Goal: Transaction & Acquisition: Purchase product/service

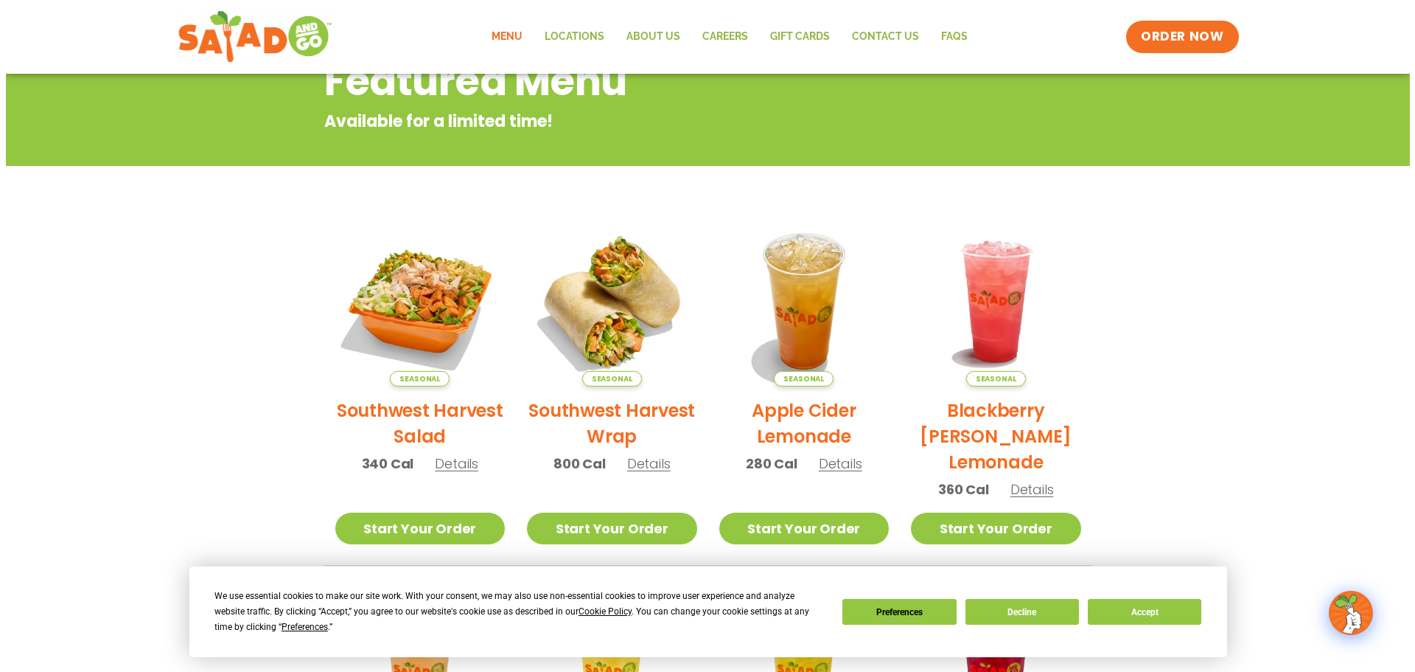
scroll to position [221, 0]
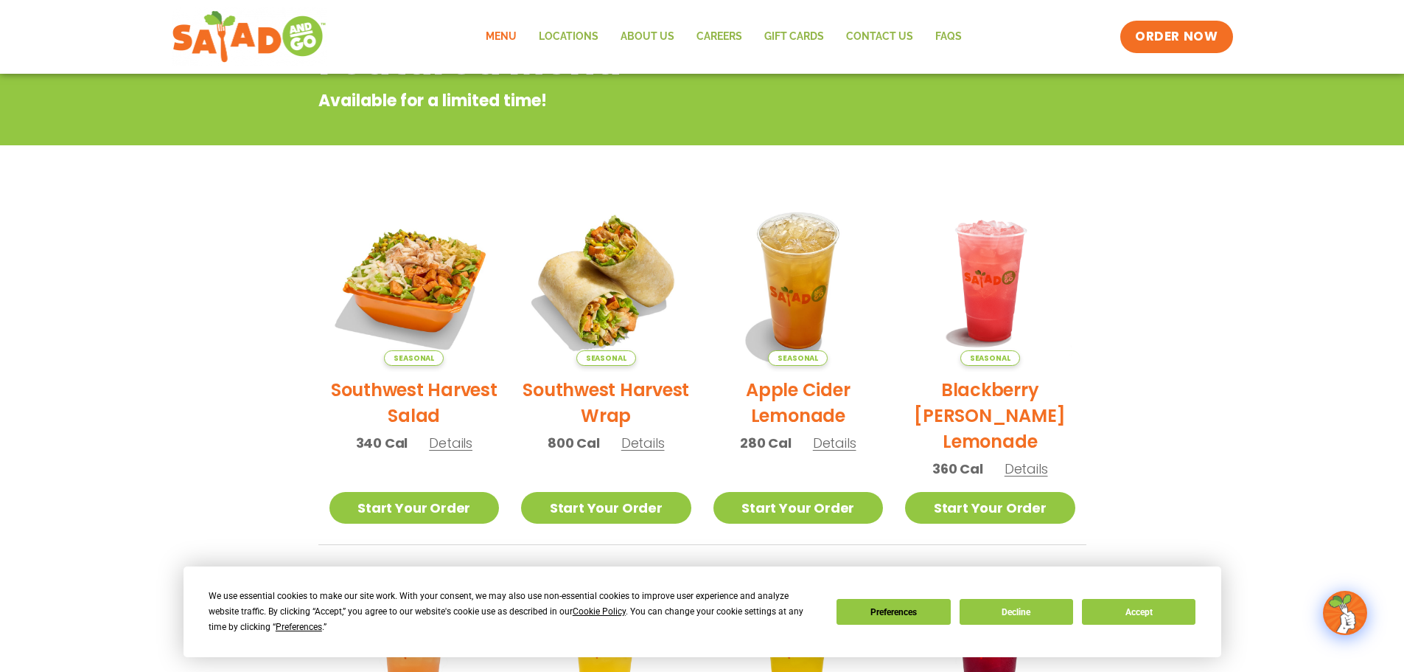
click at [602, 403] on h2 "Southwest Harvest Wrap" at bounding box center [606, 403] width 170 height 52
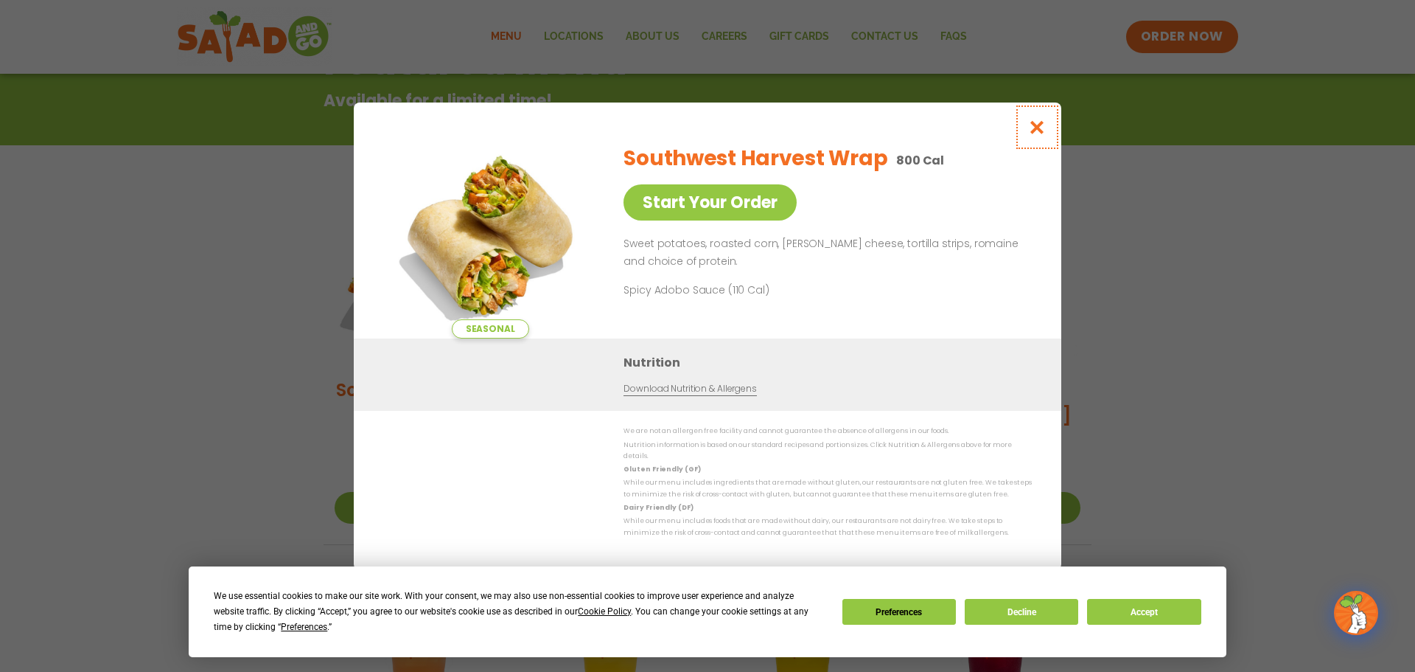
click at [1042, 129] on icon "Close modal" at bounding box center [1037, 126] width 18 height 15
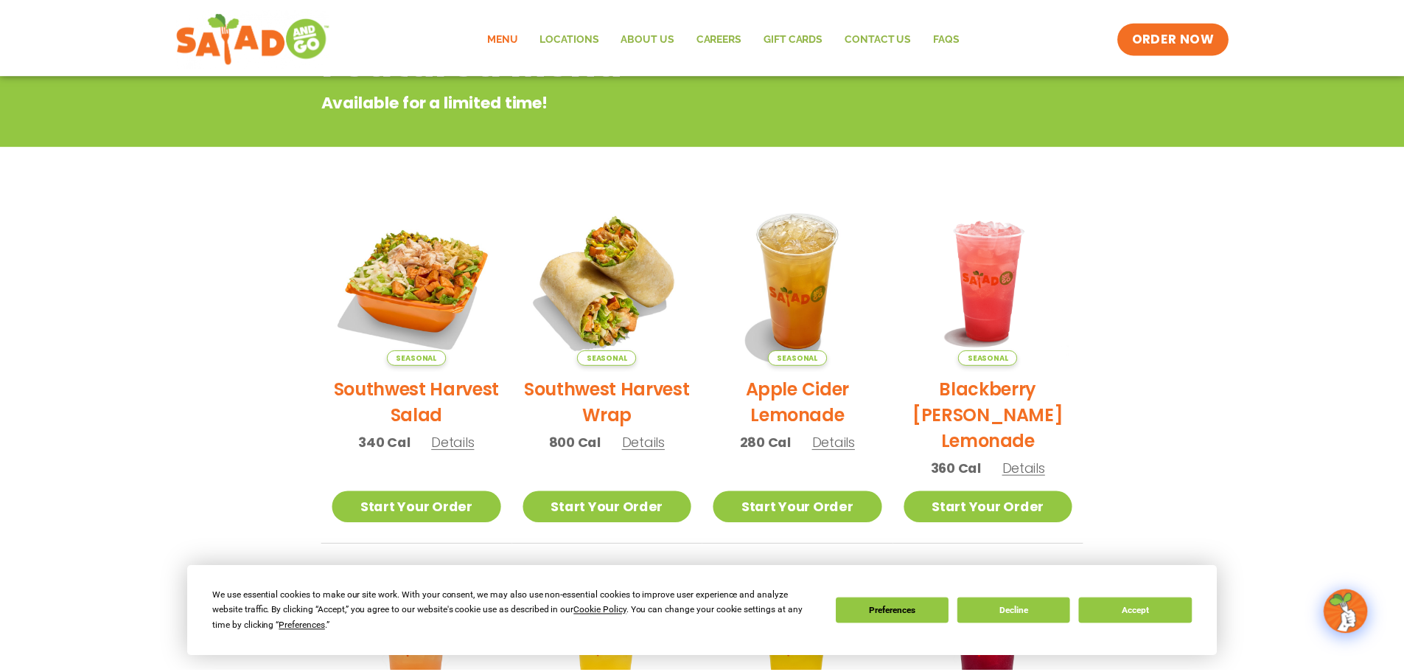
scroll to position [237, 0]
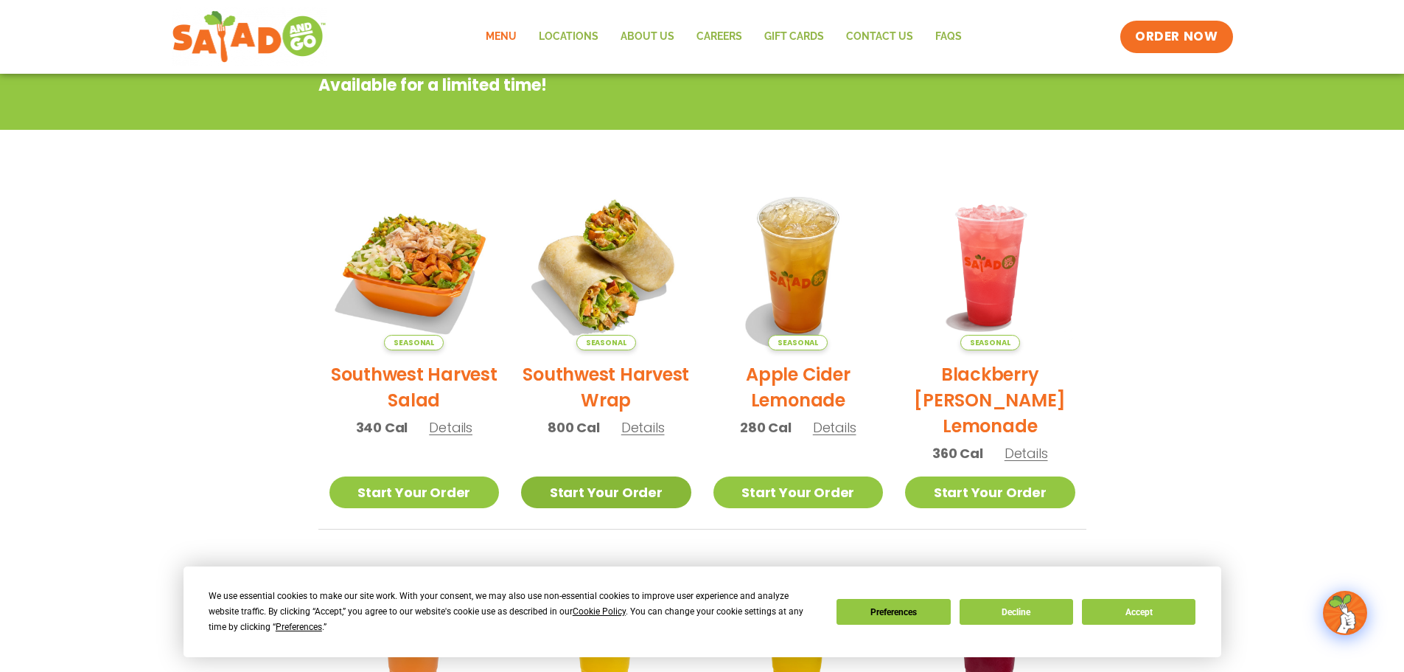
click at [627, 499] on link "Start Your Order" at bounding box center [606, 492] width 170 height 32
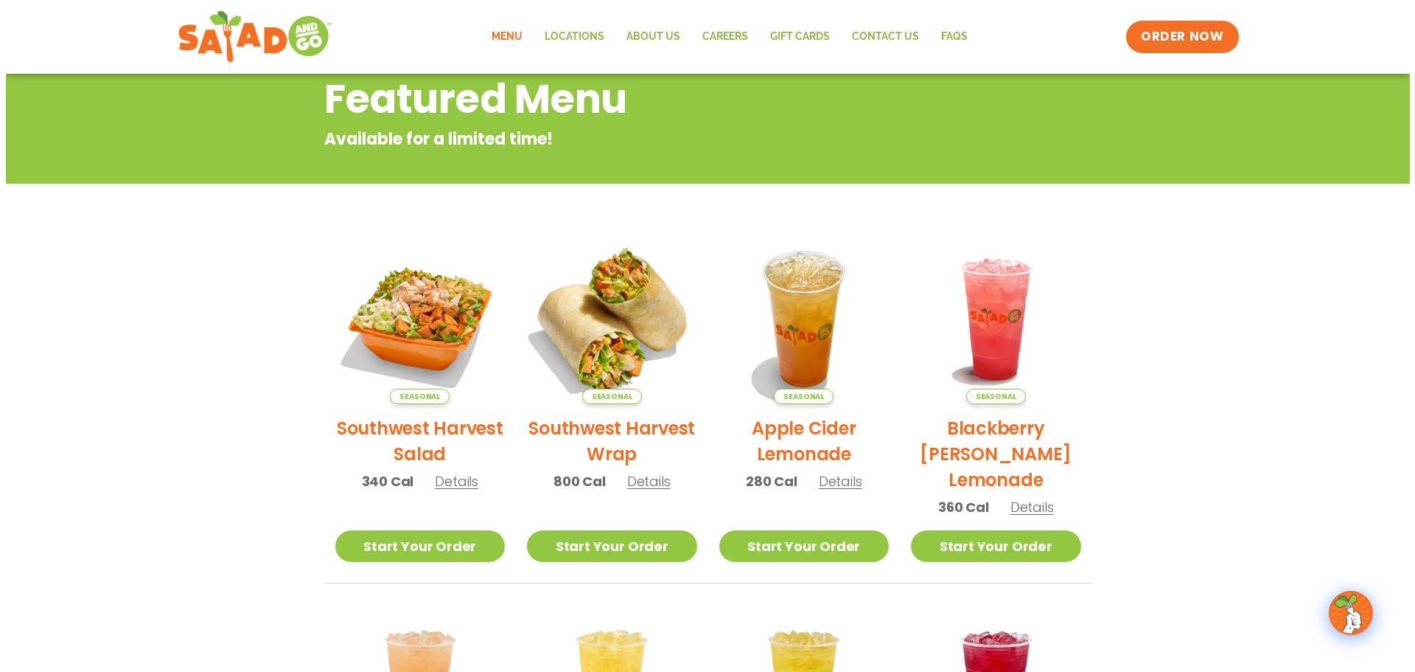
scroll to position [295, 0]
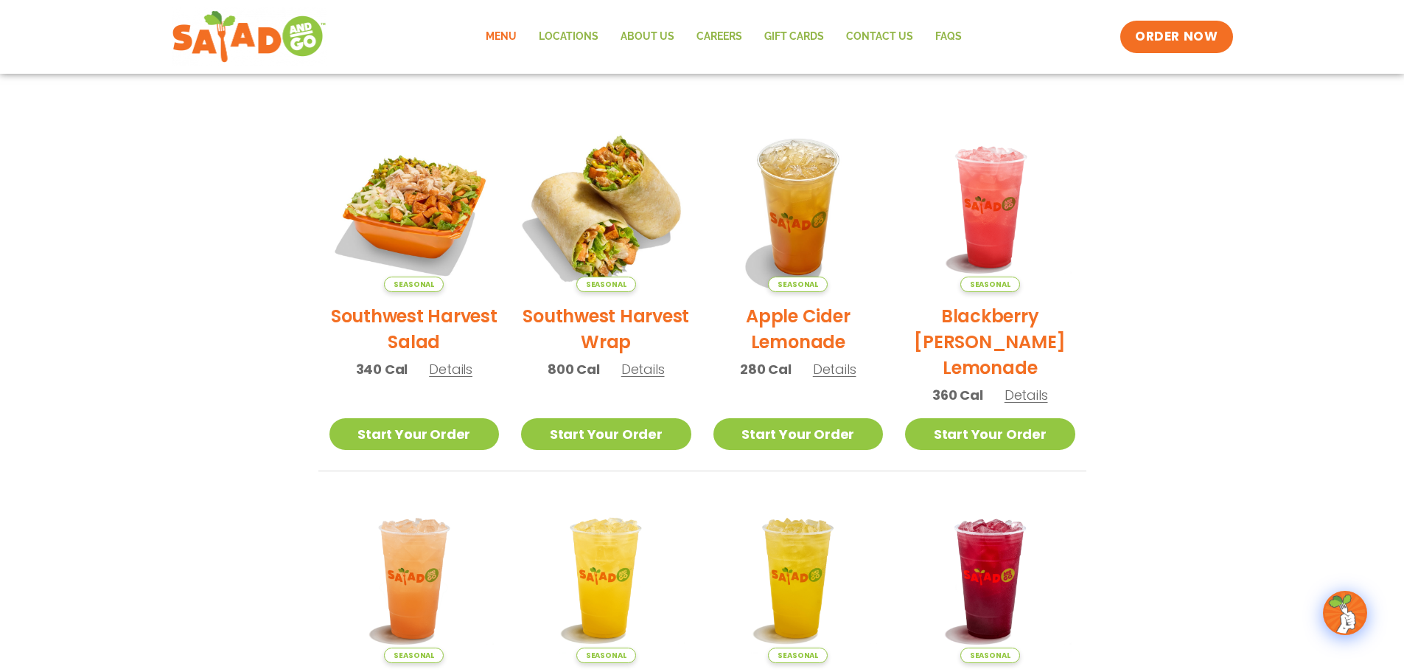
click at [607, 208] on img at bounding box center [606, 207] width 200 height 200
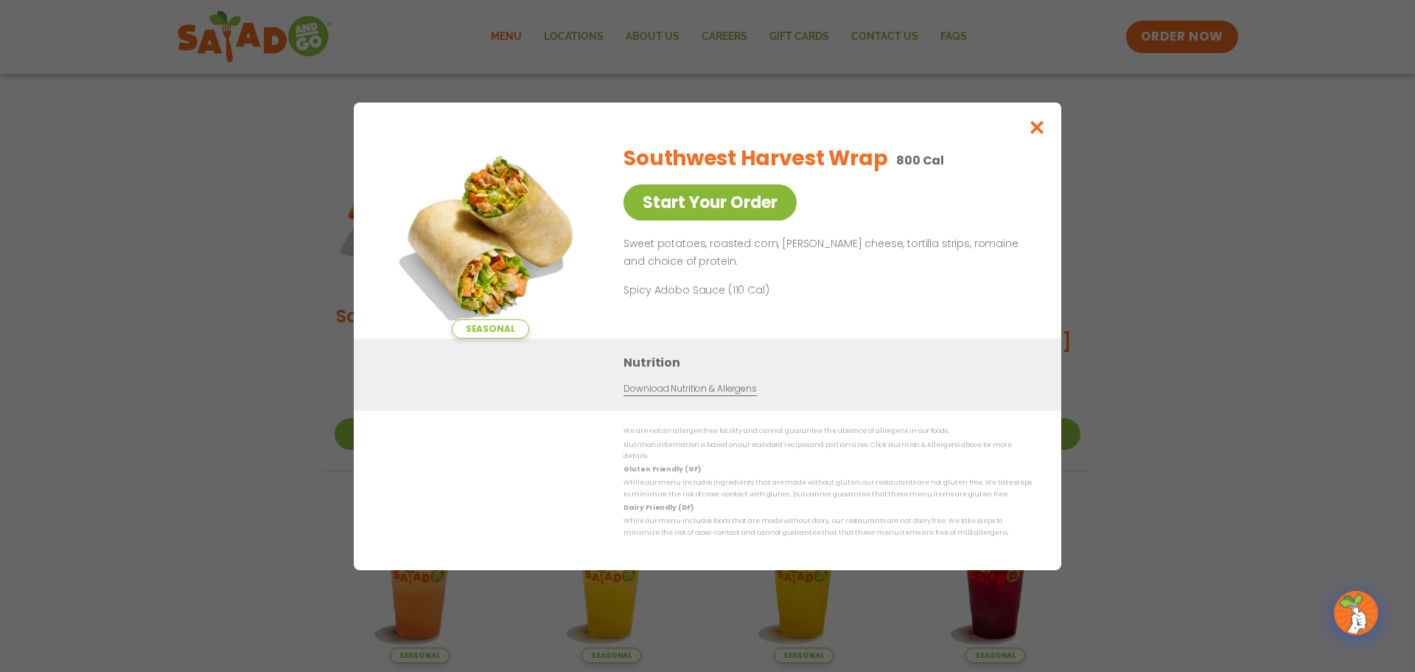
click at [725, 205] on link "Start Your Order" at bounding box center [710, 202] width 173 height 36
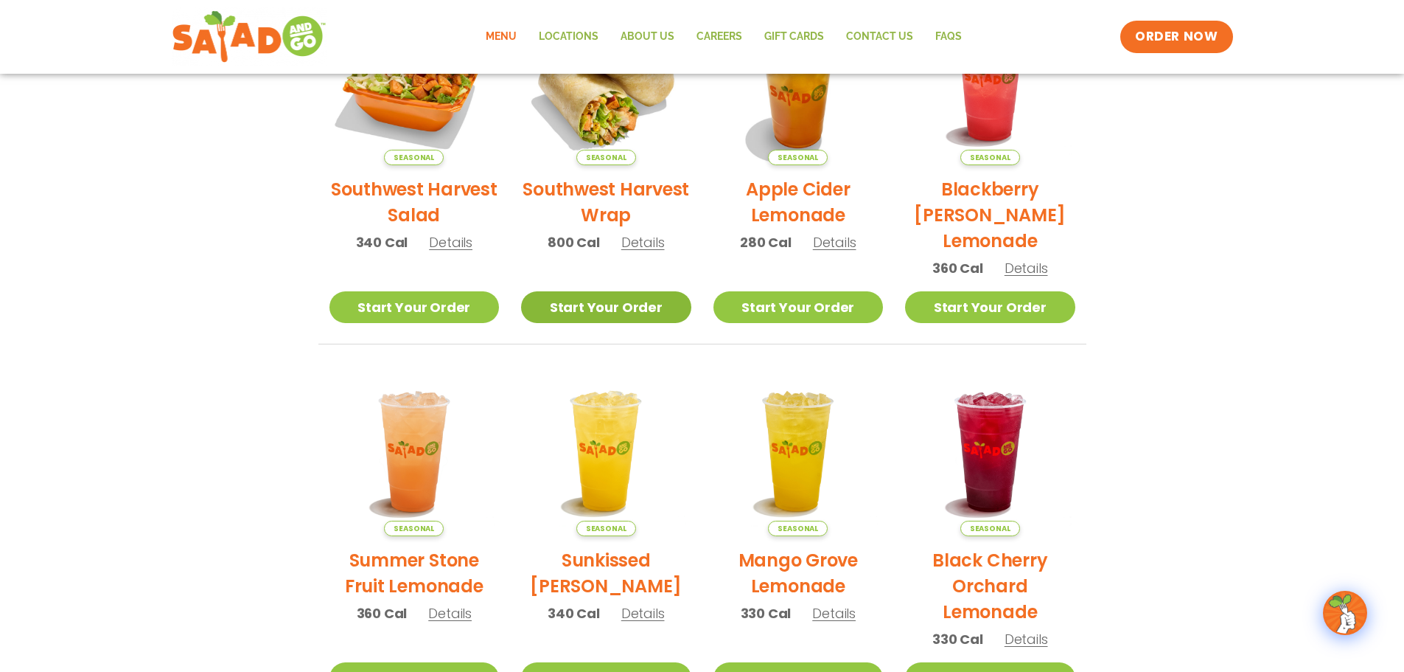
scroll to position [274, 0]
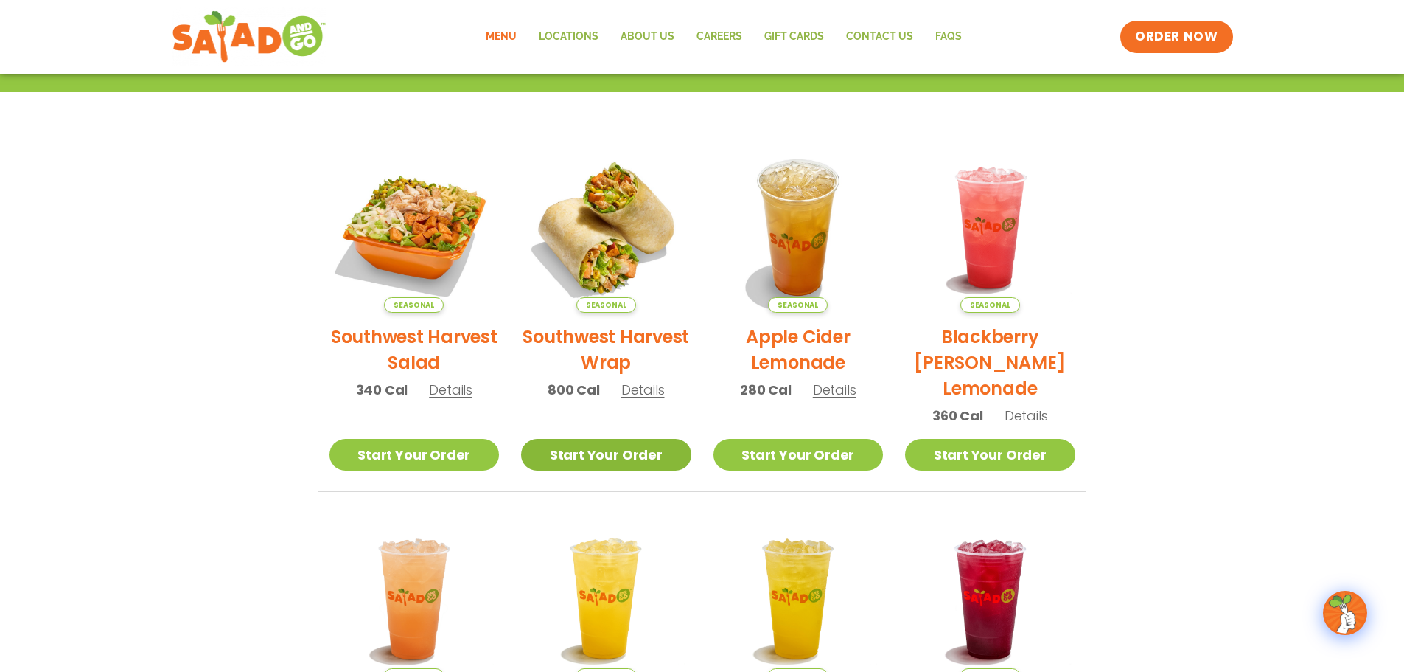
click at [601, 450] on link "Start Your Order" at bounding box center [606, 455] width 170 height 32
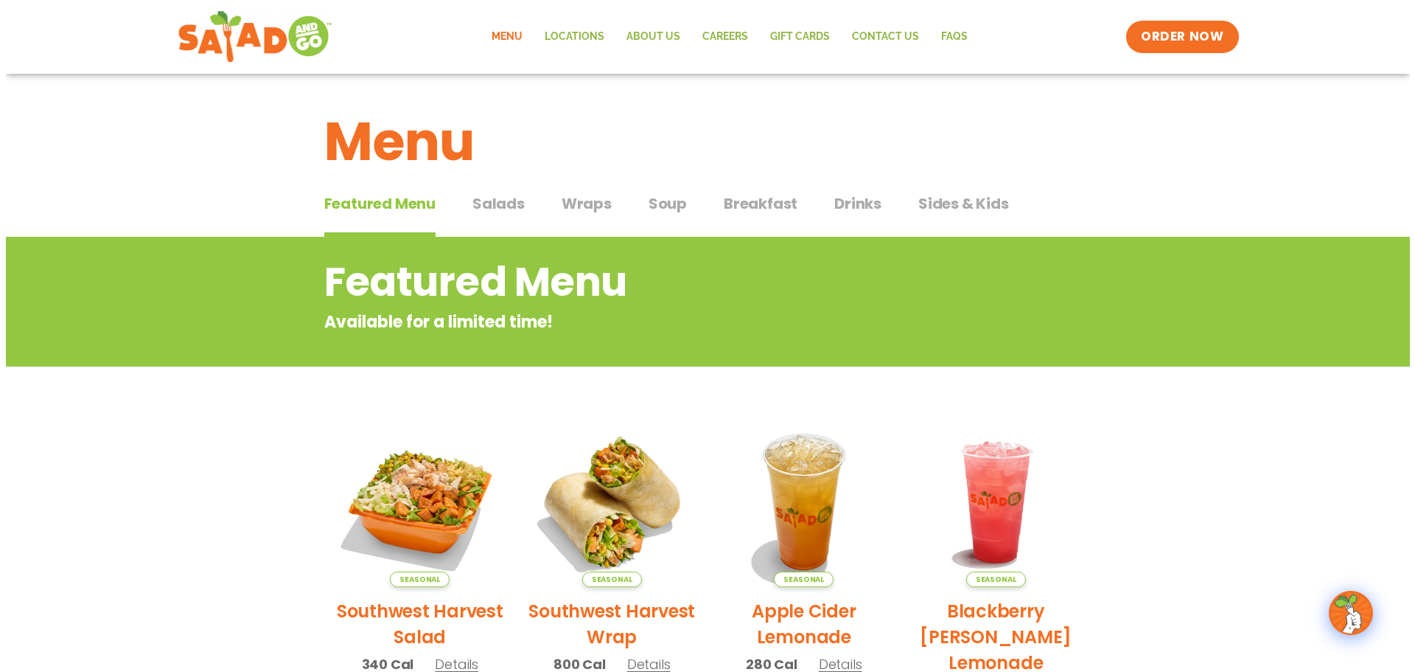
scroll to position [221, 0]
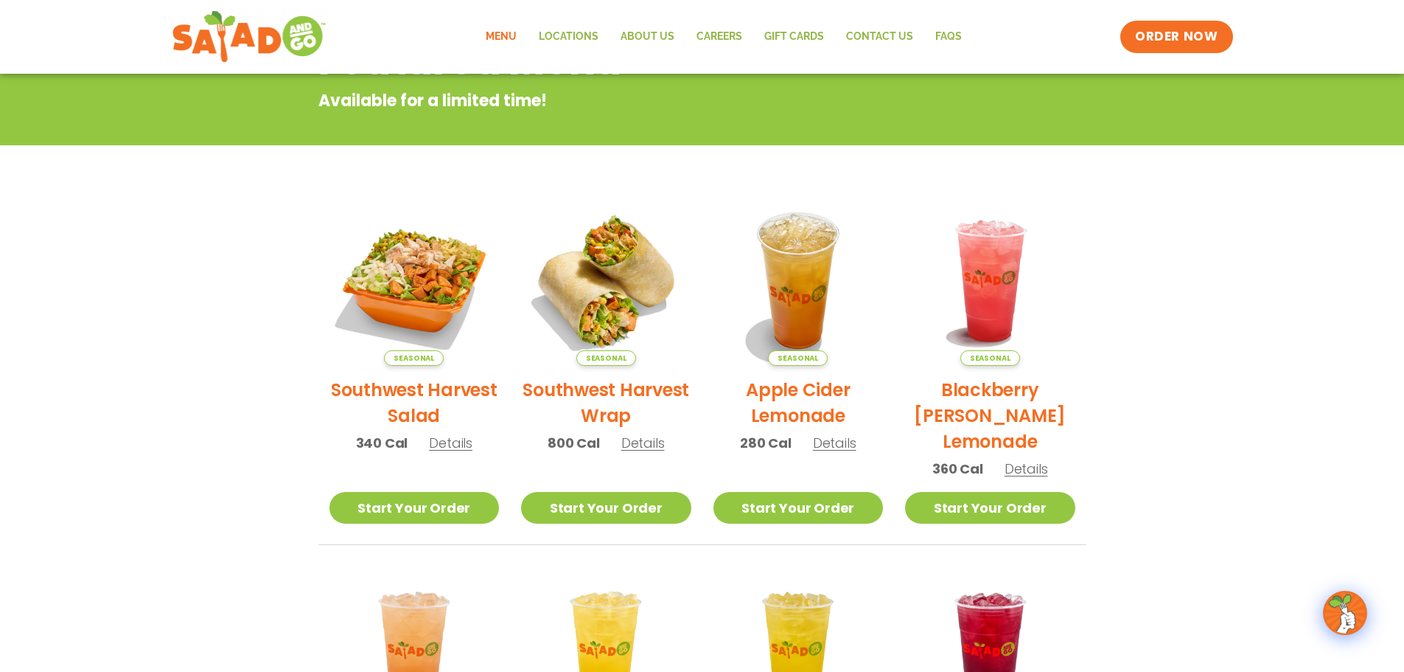
click at [605, 396] on h2 "Southwest Harvest Wrap" at bounding box center [606, 403] width 170 height 52
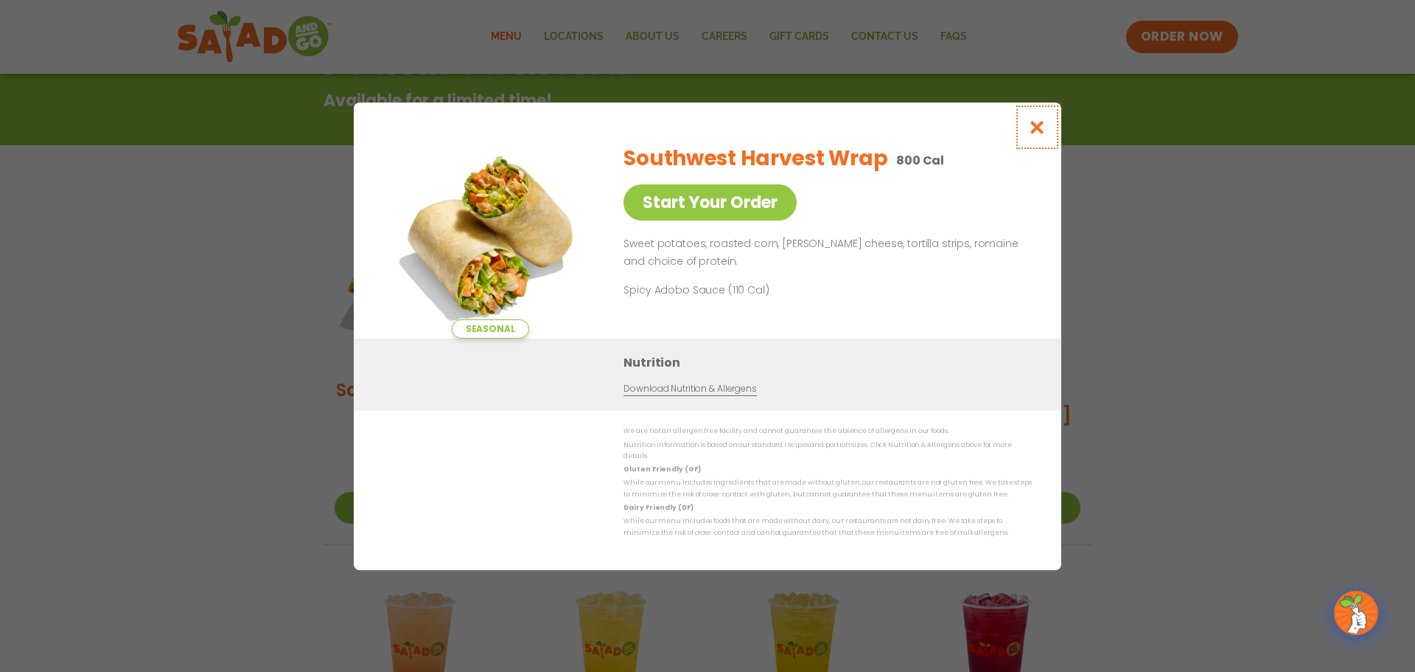
drag, startPoint x: 1035, startPoint y: 125, endPoint x: 1028, endPoint y: 134, distance: 11.5
click at [1035, 125] on icon "Close modal" at bounding box center [1037, 126] width 18 height 15
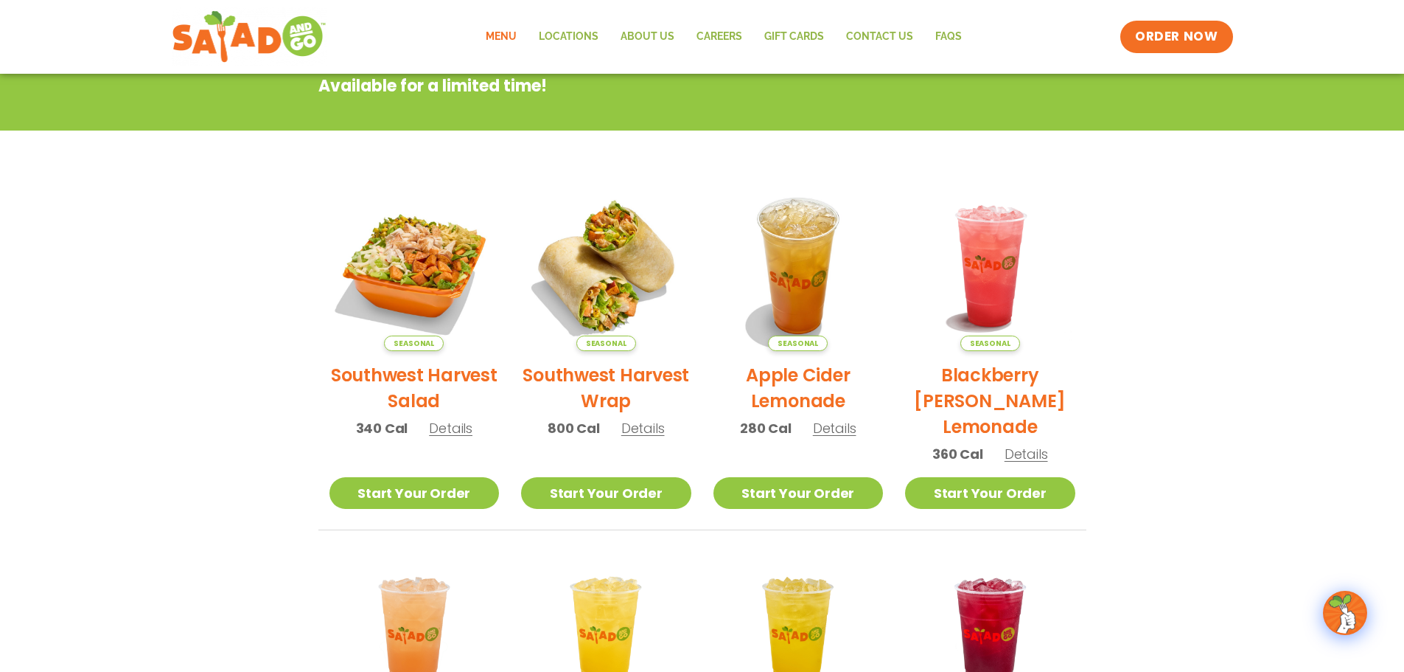
scroll to position [237, 0]
